Goal: Check status: Check status

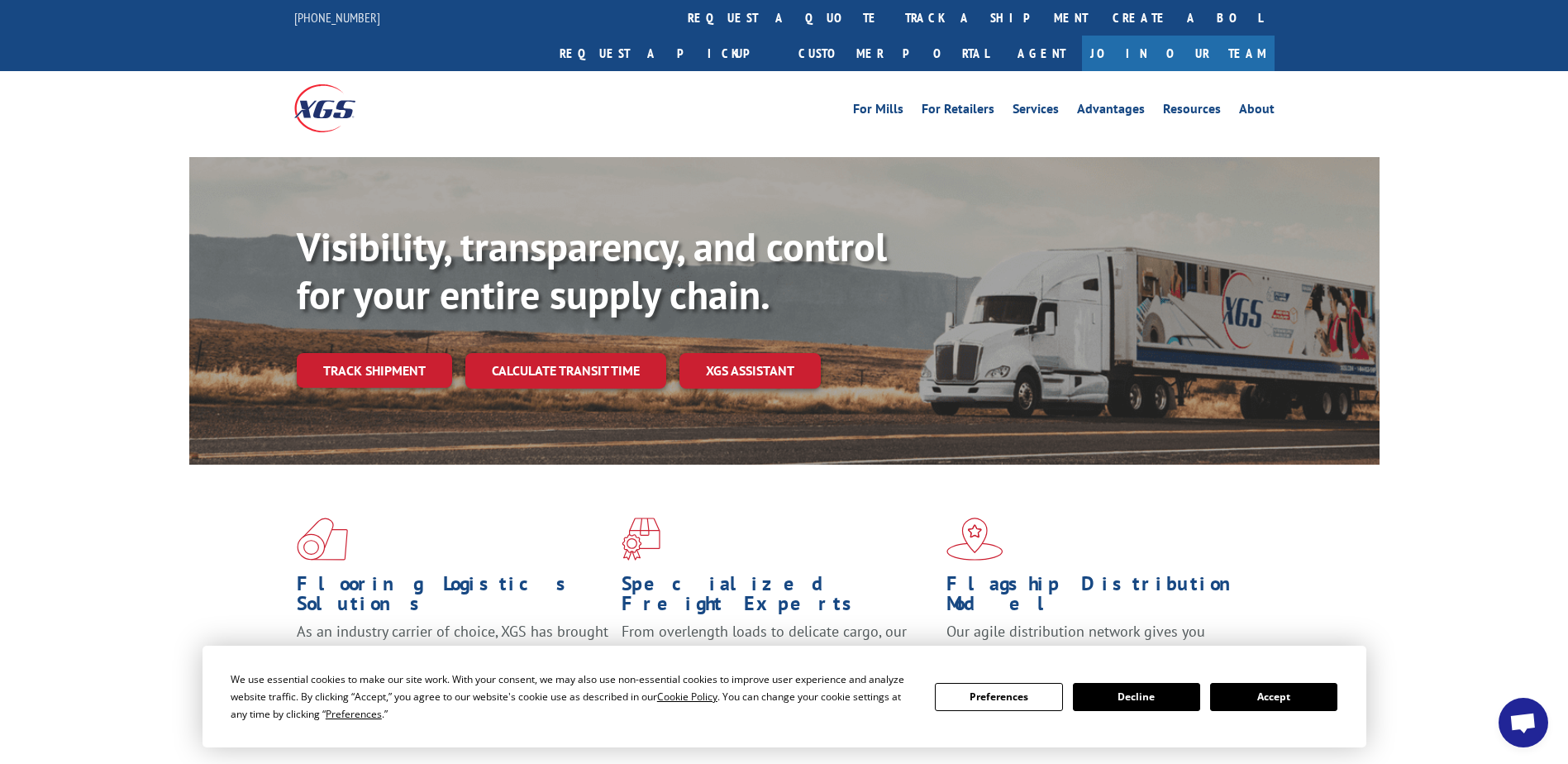
drag, startPoint x: 1326, startPoint y: 700, endPoint x: 1283, endPoint y: 681, distance: 47.0
click at [1326, 700] on button "Accept" at bounding box center [1274, 697] width 127 height 28
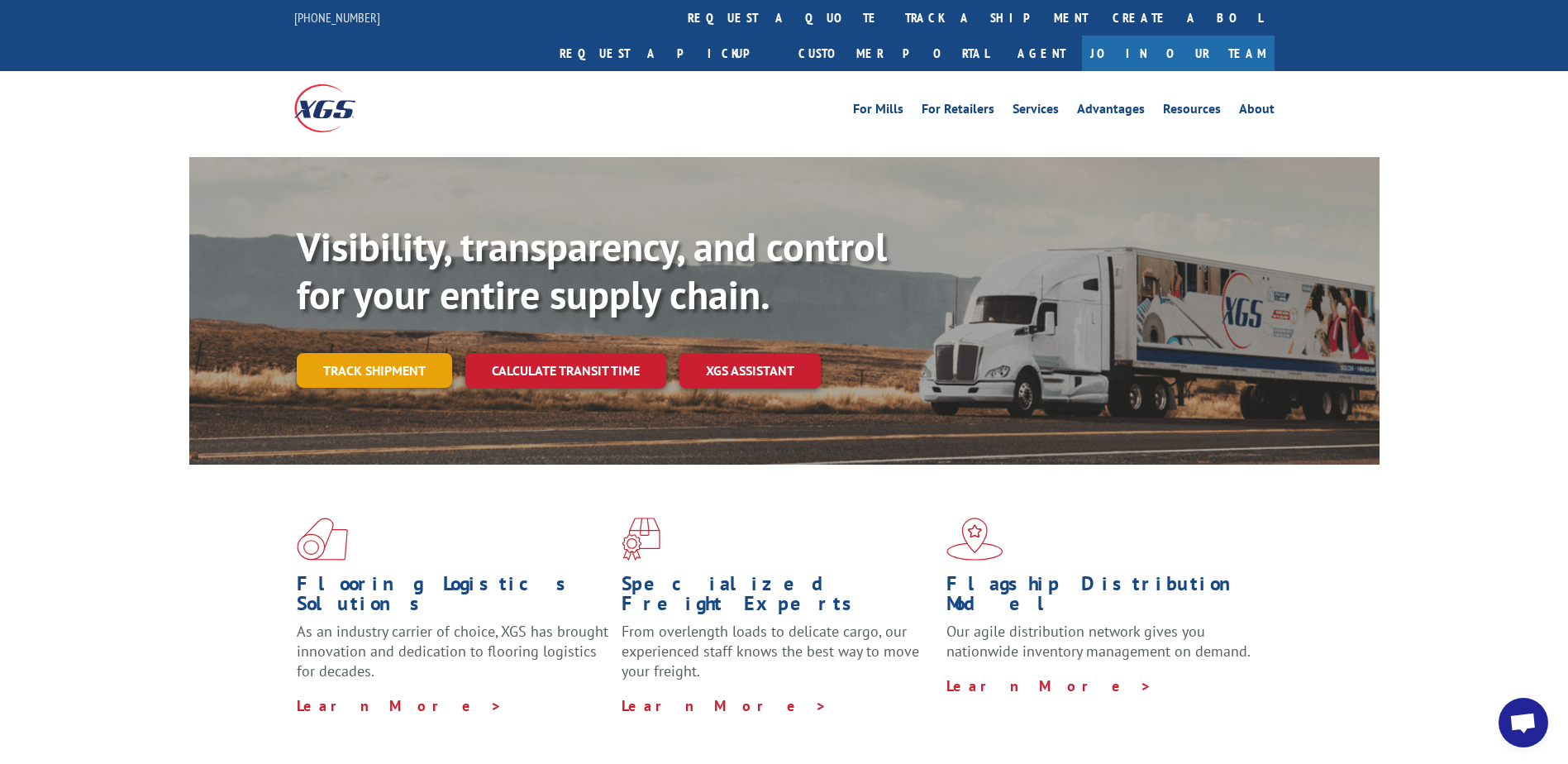
click at [377, 353] on link "Track shipment" at bounding box center [374, 371] width 156 height 35
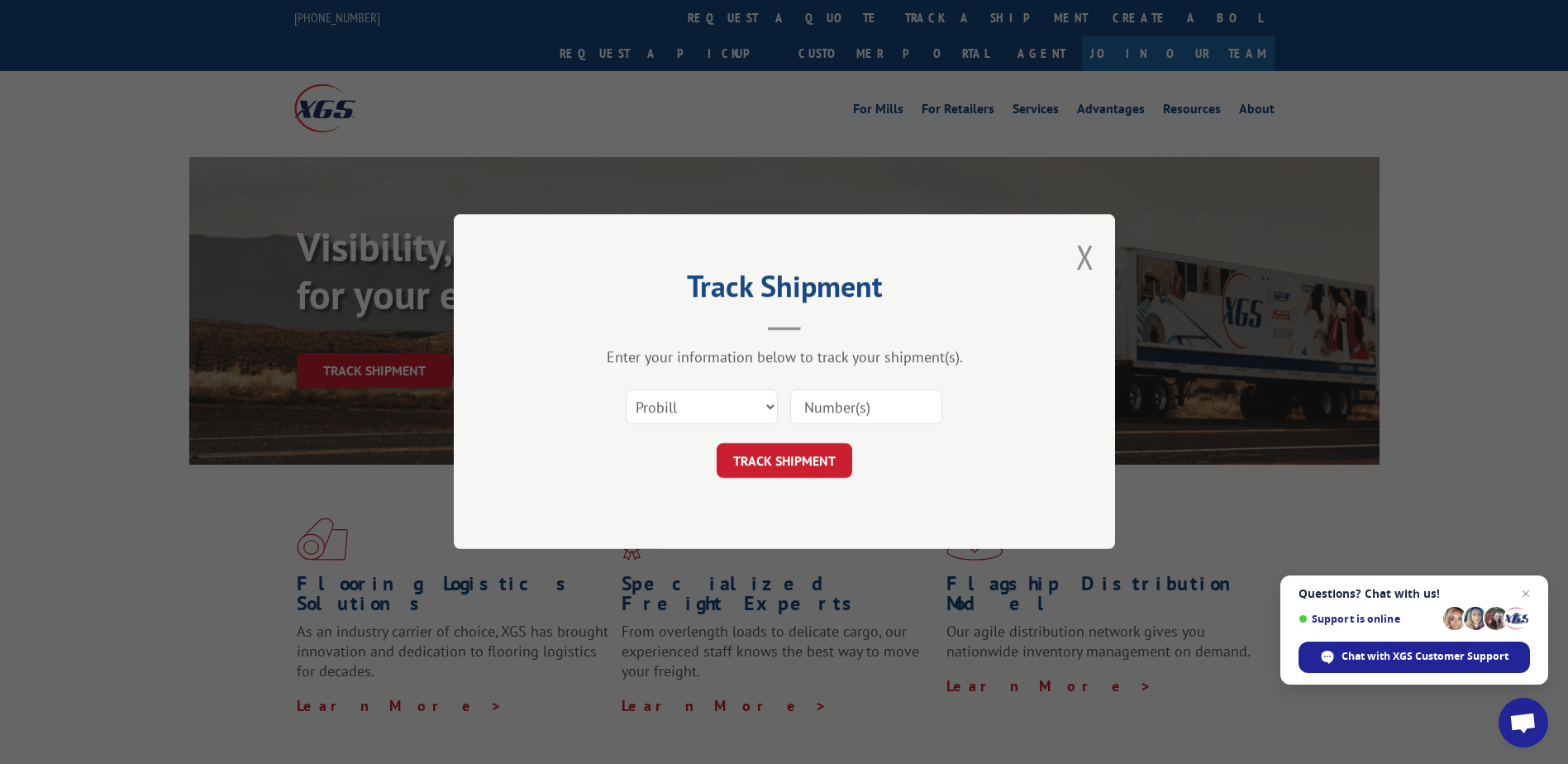
click at [848, 412] on input at bounding box center [866, 407] width 152 height 35
paste input "17156770"
type input "17156770"
click at [820, 459] on button "TRACK SHIPMENT" at bounding box center [785, 461] width 136 height 35
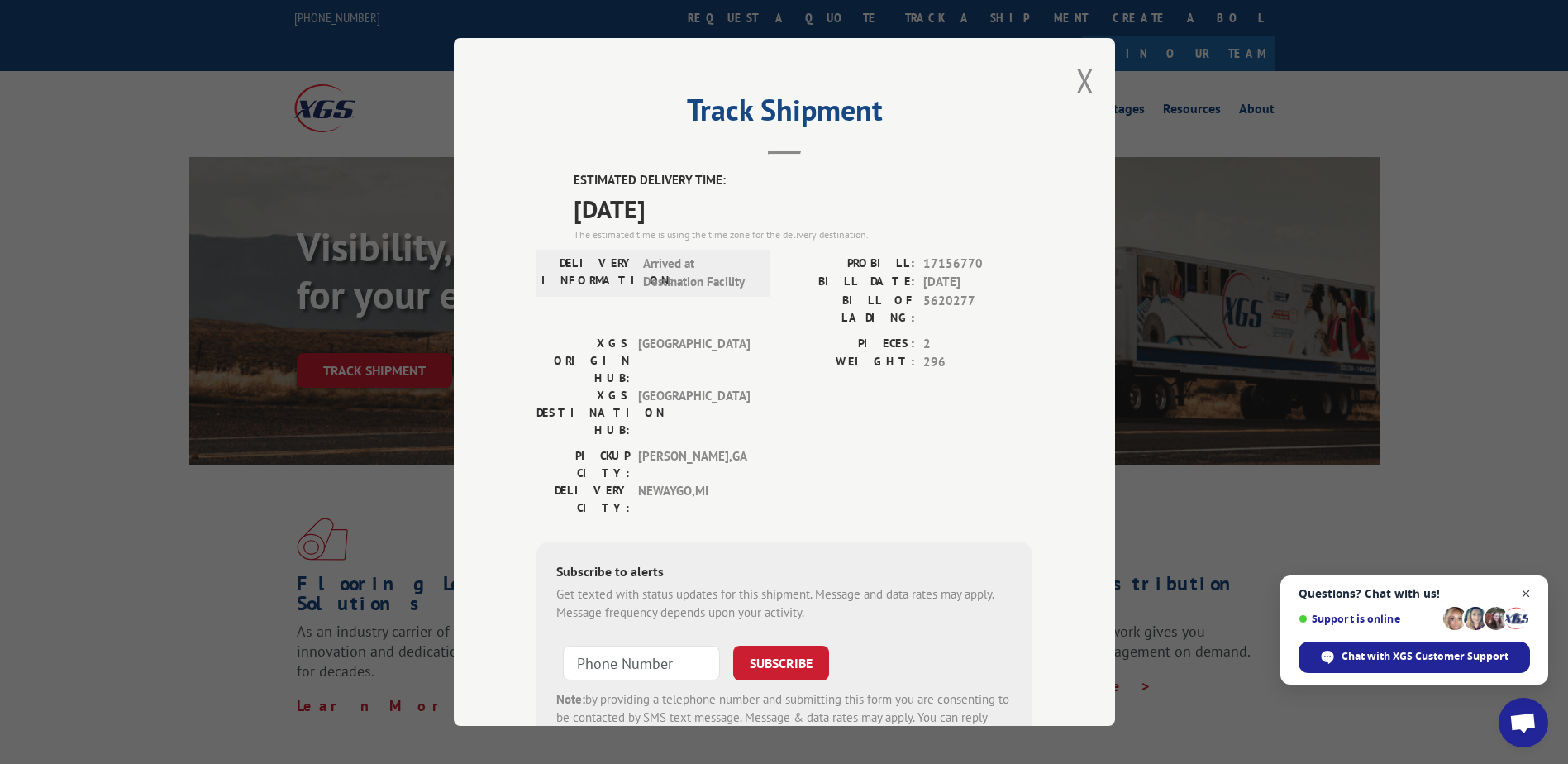
click at [1528, 593] on span "Close chat" at bounding box center [1526, 594] width 21 height 21
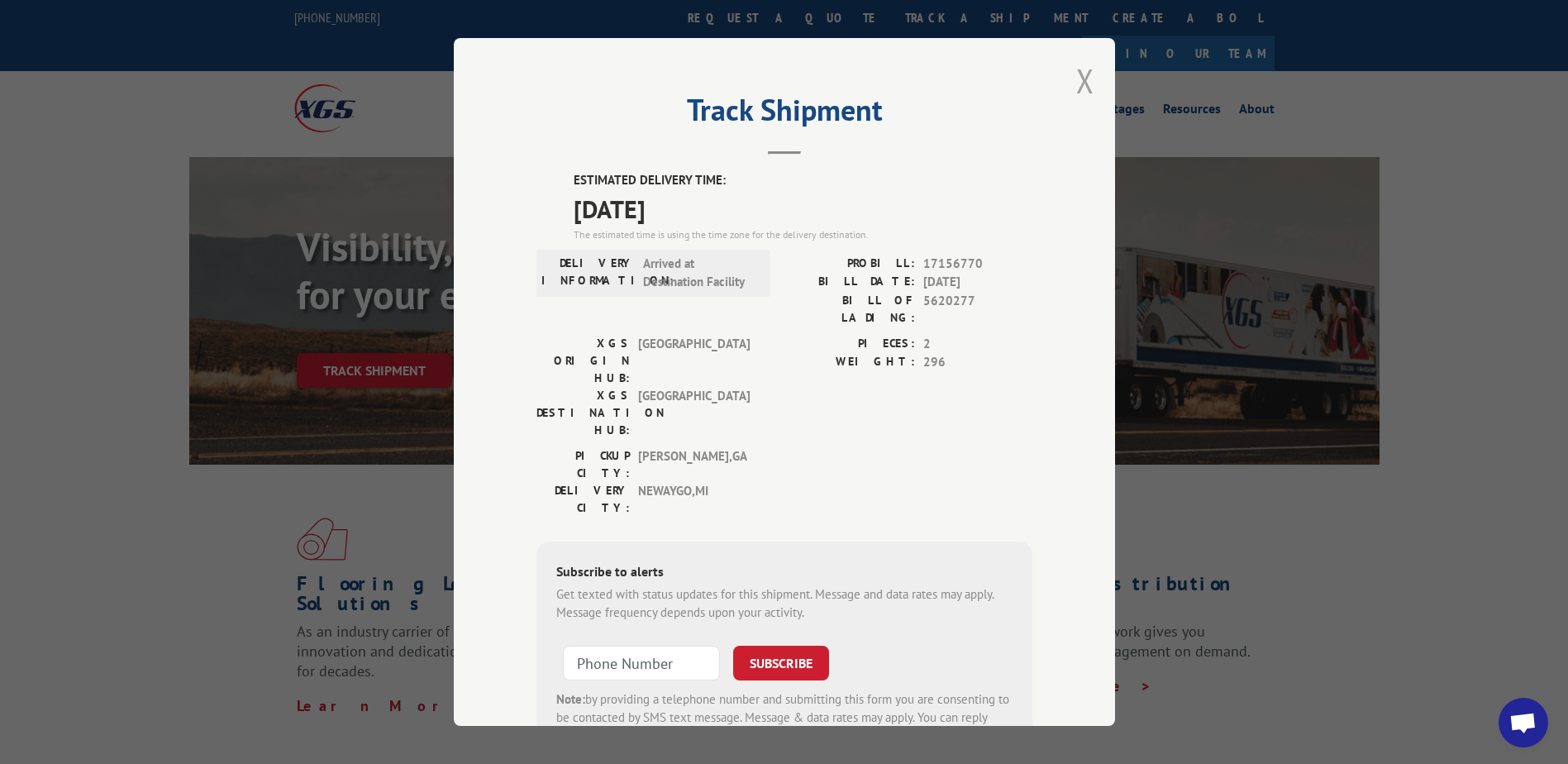
click at [1076, 74] on button "Close modal" at bounding box center [1085, 80] width 18 height 44
